Goal: Task Accomplishment & Management: Manage account settings

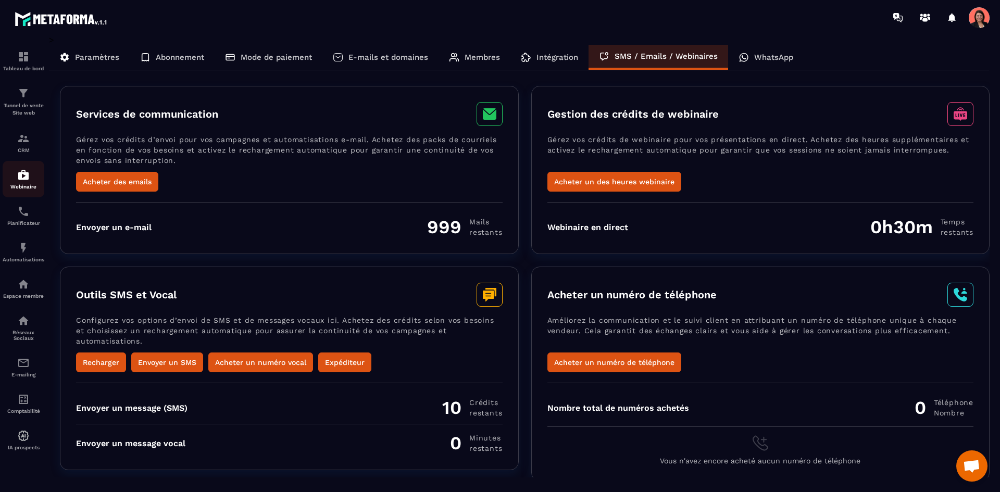
click at [20, 178] on img at bounding box center [23, 175] width 12 height 12
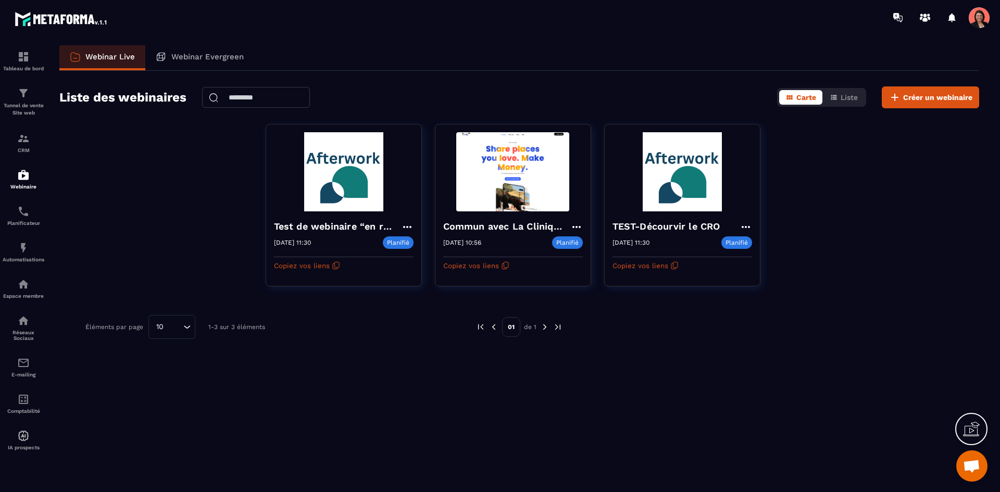
click at [981, 26] on span at bounding box center [979, 17] width 21 height 21
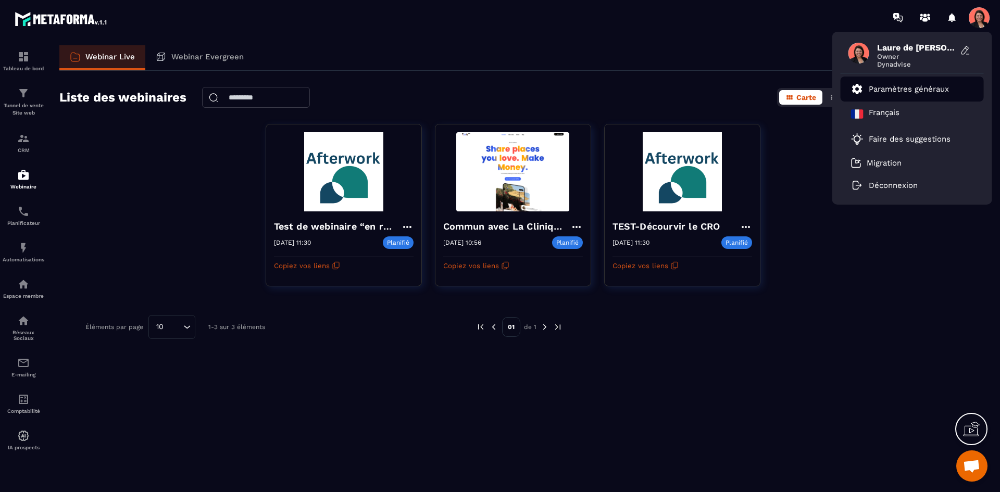
click at [911, 88] on p "Paramètres généraux" at bounding box center [909, 88] width 80 height 9
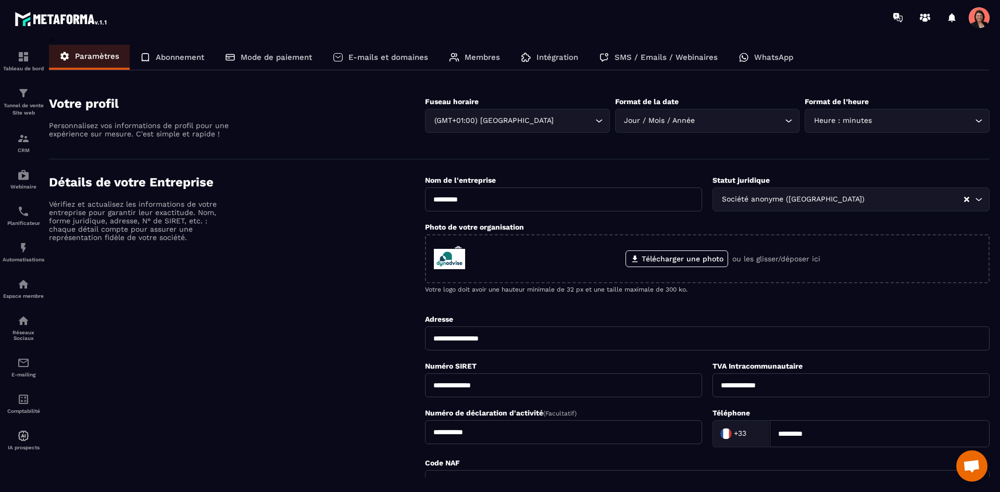
click at [673, 51] on div "SMS / Emails / Webinaires" at bounding box center [658, 57] width 140 height 25
